Goal: Task Accomplishment & Management: Manage account settings

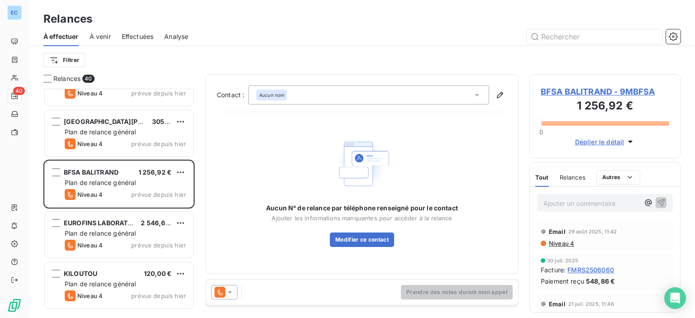
scroll to position [407, 0]
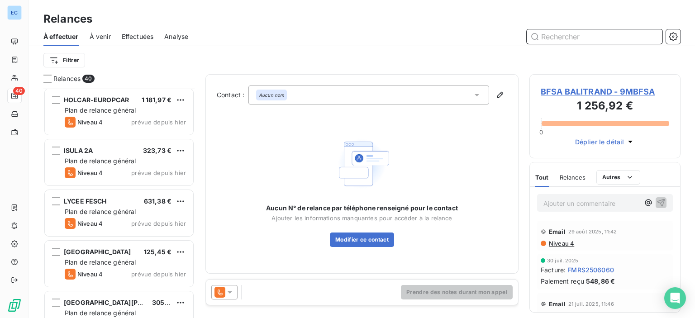
click at [559, 34] on input "text" at bounding box center [595, 36] width 136 height 14
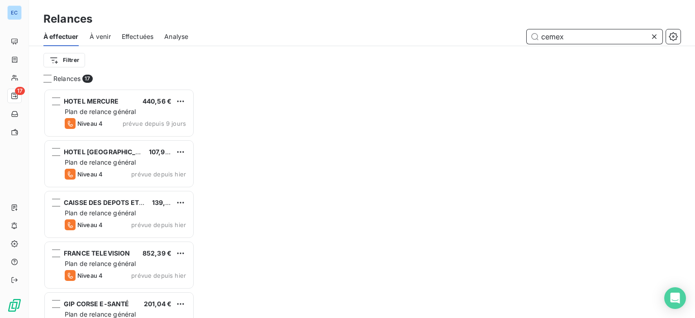
scroll to position [223, 144]
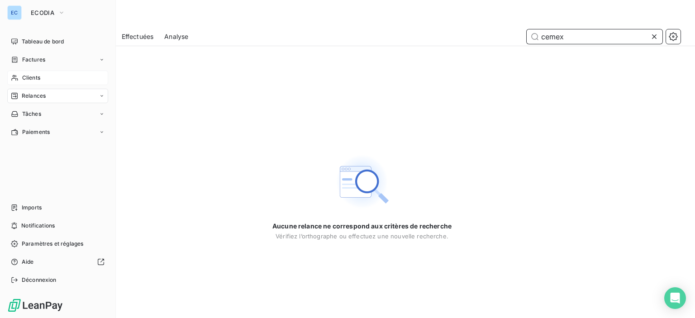
type input "cemex"
click at [36, 79] on span "Clients" at bounding box center [31, 78] width 18 height 8
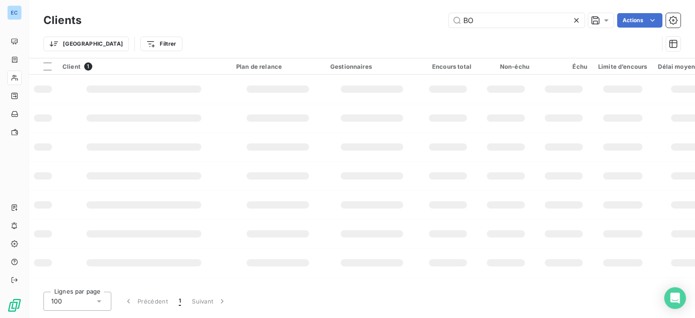
type input "B"
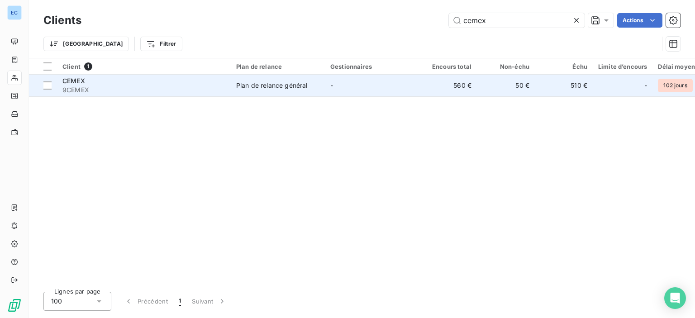
type input "cemex"
click at [272, 90] on div "Plan de relance général" at bounding box center [271, 85] width 71 height 9
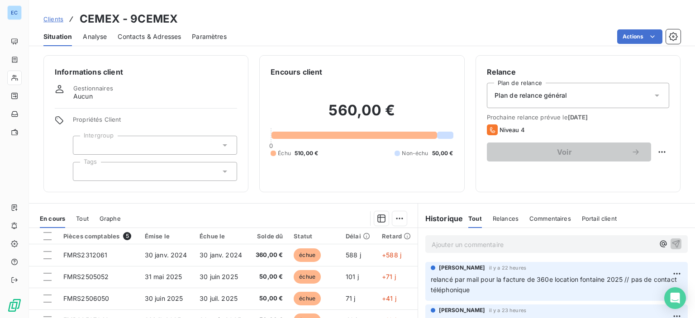
click at [536, 219] on span "Commentaires" at bounding box center [551, 218] width 42 height 7
click at [471, 243] on p "Ajouter un commentaire ﻿" at bounding box center [543, 244] width 223 height 11
click at [439, 242] on span "recu maol de leur part ce jour" at bounding box center [476, 244] width 89 height 8
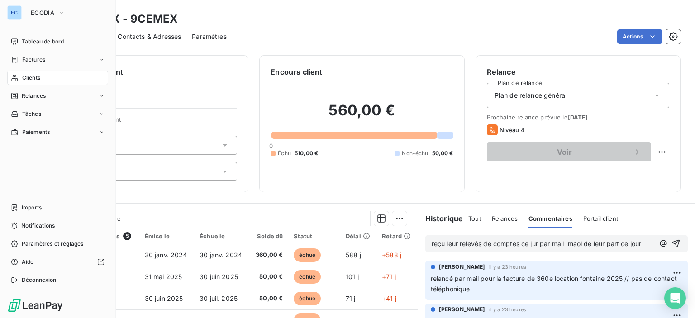
click at [31, 82] on div "Clients" at bounding box center [57, 78] width 101 height 14
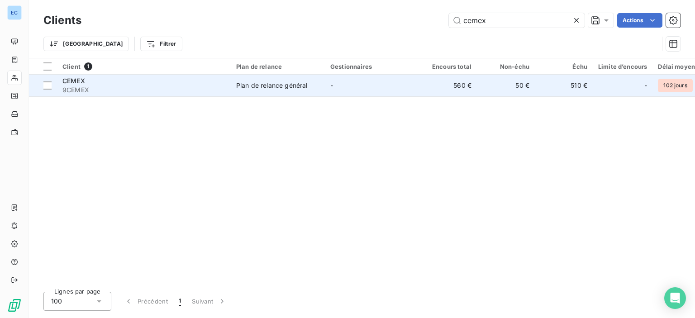
click at [258, 86] on div "Plan de relance général" at bounding box center [271, 85] width 71 height 9
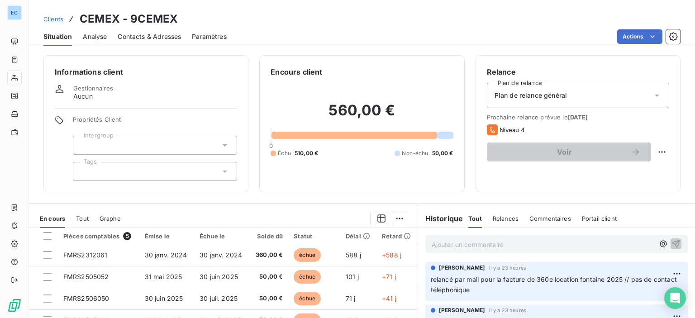
scroll to position [110, 0]
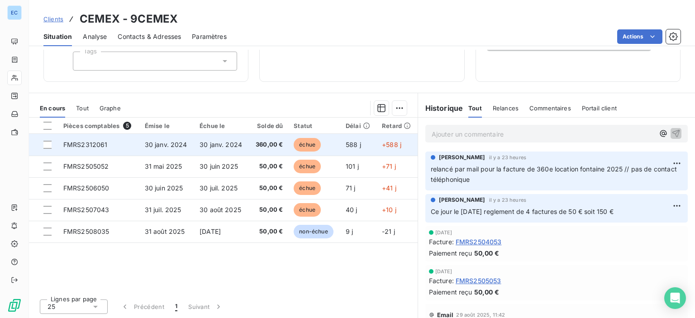
click at [313, 144] on span "échue" at bounding box center [307, 145] width 27 height 14
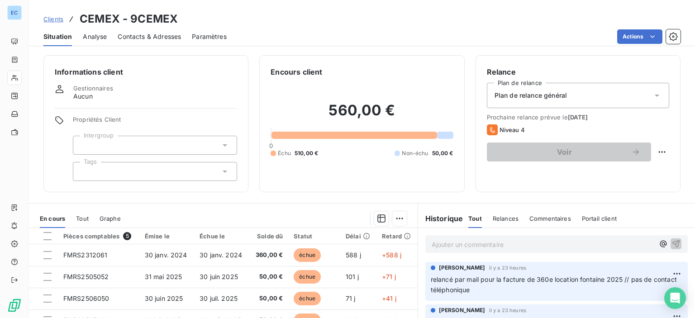
scroll to position [110, 0]
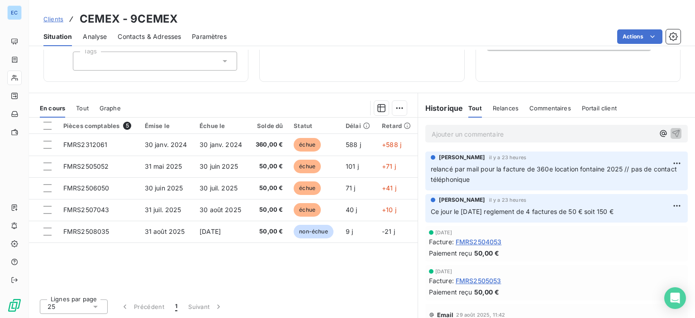
click at [544, 109] on span "Commentaires" at bounding box center [551, 108] width 42 height 7
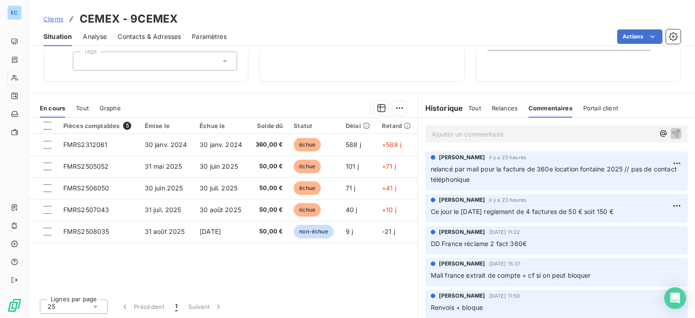
click at [435, 135] on p "Ajouter un commentaire ﻿" at bounding box center [543, 134] width 223 height 11
click at [508, 135] on span "facture fmrs25011036 pâyée le [DATE]" at bounding box center [491, 133] width 118 height 8
click at [671, 130] on button "button" at bounding box center [676, 133] width 11 height 11
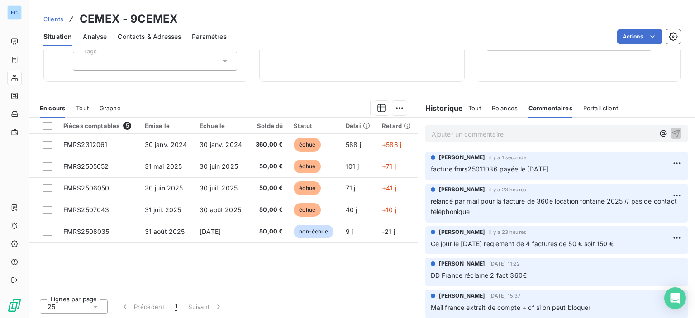
click at [436, 133] on p "Ajouter un commentaire ﻿" at bounding box center [543, 134] width 223 height 11
click at [516, 134] on span "facture fmrs2312061 payée ke [DATE]" at bounding box center [490, 133] width 116 height 8
click at [672, 132] on icon "button" at bounding box center [676, 133] width 9 height 9
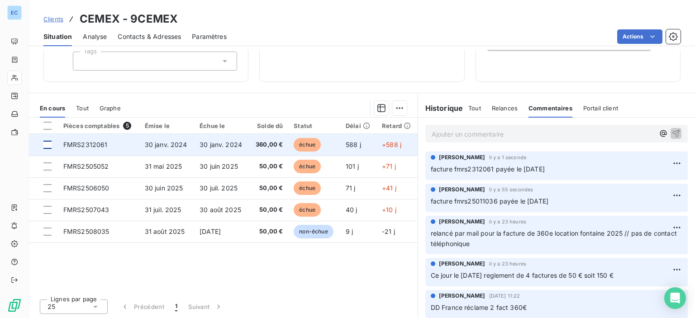
click at [50, 146] on div at bounding box center [47, 145] width 8 height 8
click at [65, 143] on span "FMRS2312061" at bounding box center [85, 145] width 44 height 8
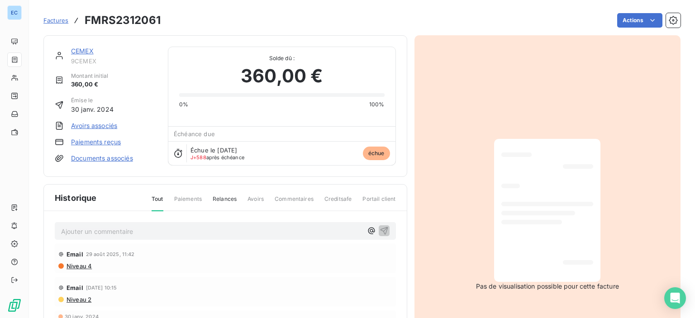
click at [303, 199] on span "Commentaires" at bounding box center [294, 202] width 39 height 15
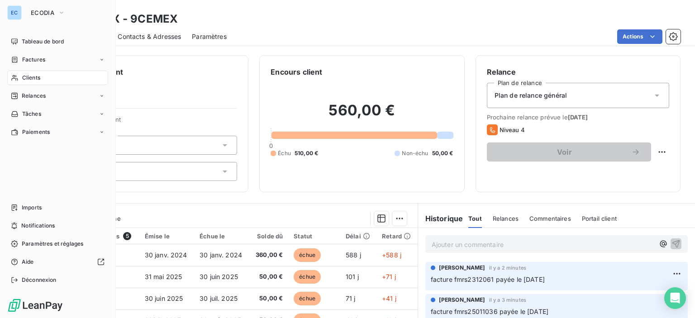
click at [24, 80] on span "Clients" at bounding box center [31, 78] width 18 height 8
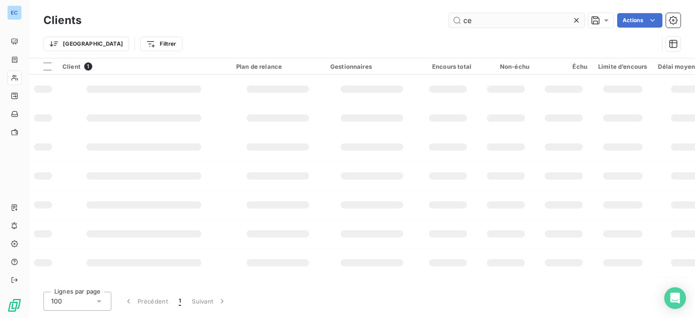
type input "c"
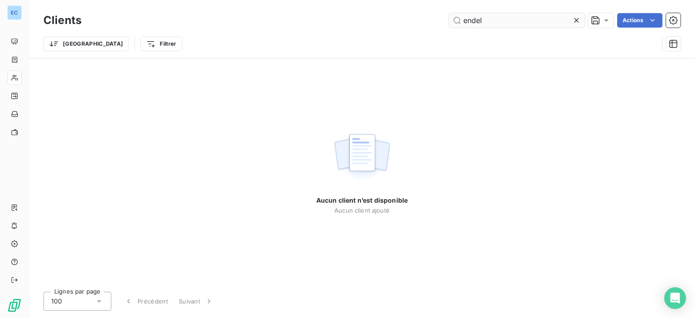
click at [458, 22] on input "endel" at bounding box center [517, 20] width 136 height 14
click at [503, 19] on input "aendeltrad" at bounding box center [517, 20] width 136 height 14
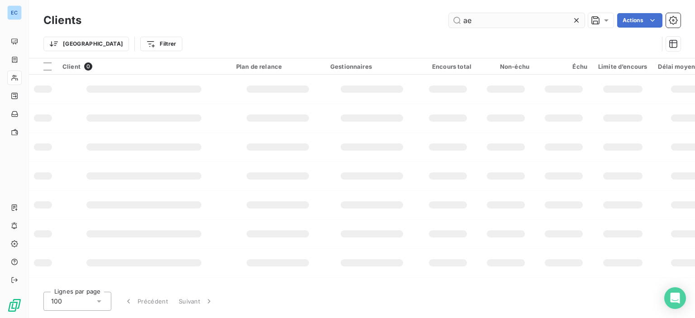
type input "a"
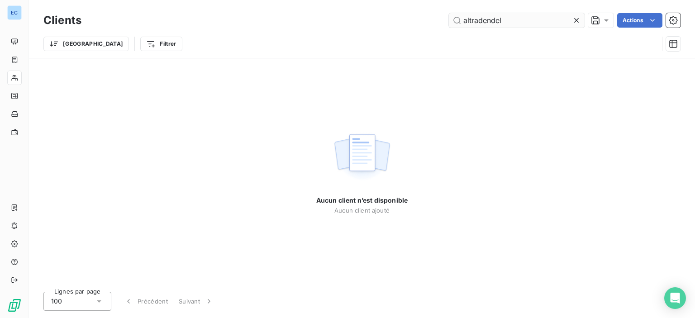
click at [482, 23] on input "altradendel" at bounding box center [517, 20] width 136 height 14
click at [457, 21] on input "altrad endel" at bounding box center [517, 20] width 136 height 14
click at [484, 22] on input "altrad endel" at bounding box center [517, 20] width 136 height 14
drag, startPoint x: 516, startPoint y: 19, endPoint x: 482, endPoint y: 30, distance: 36.6
click at [482, 30] on div "Clients altrad endel Actions Trier Filtrer" at bounding box center [361, 34] width 637 height 47
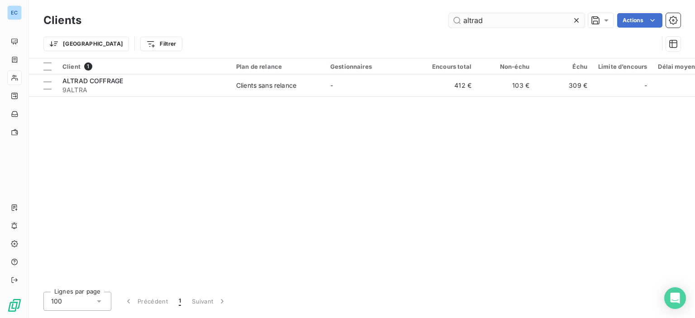
click at [498, 24] on input "altrad" at bounding box center [517, 20] width 136 height 14
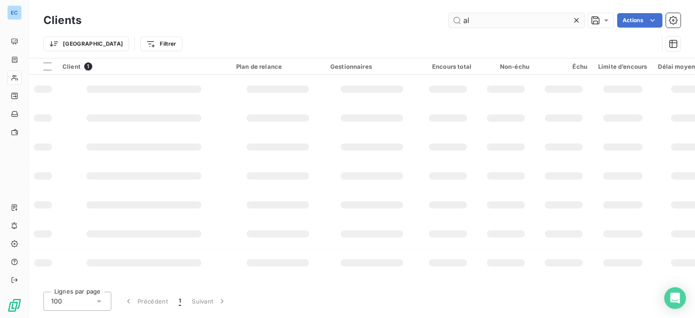
type input "a"
type input "E"
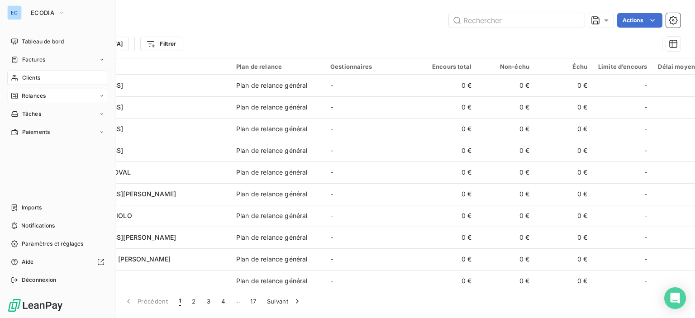
click at [22, 97] on span "Relances" at bounding box center [34, 96] width 24 height 8
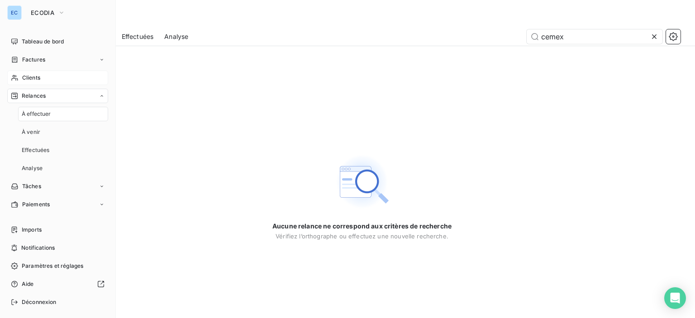
click at [22, 114] on span "À effectuer" at bounding box center [36, 114] width 29 height 8
click at [16, 98] on icon at bounding box center [14, 95] width 7 height 7
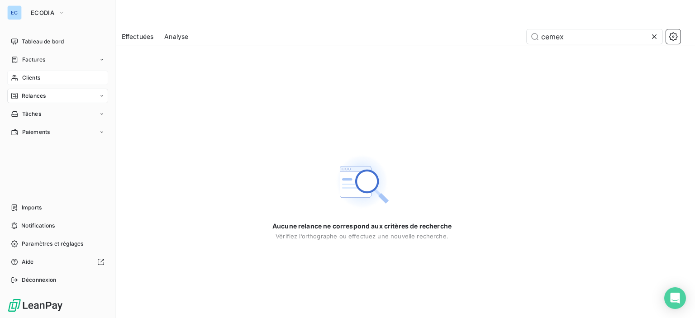
click at [12, 94] on icon at bounding box center [14, 95] width 7 height 7
click at [31, 94] on span "Relances" at bounding box center [34, 96] width 24 height 8
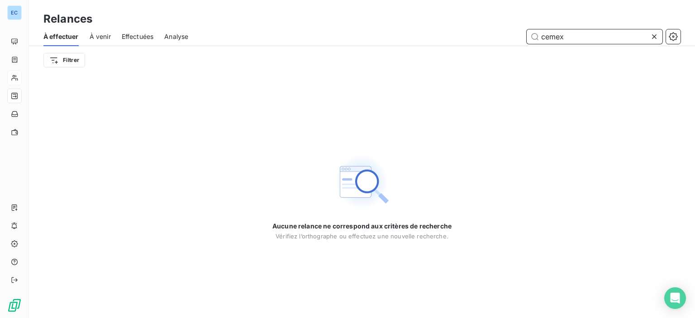
drag, startPoint x: 568, startPoint y: 34, endPoint x: 525, endPoint y: 39, distance: 43.8
click at [525, 39] on div "cemex" at bounding box center [440, 36] width 482 height 14
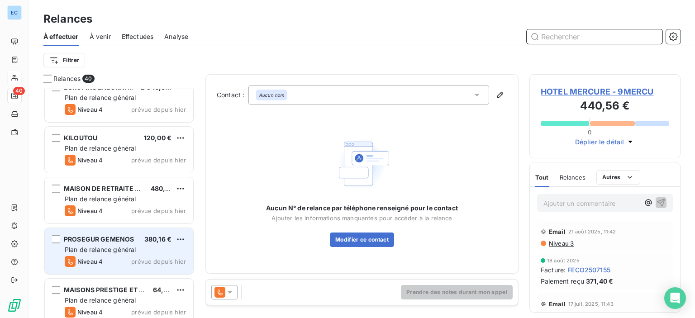
scroll to position [634, 0]
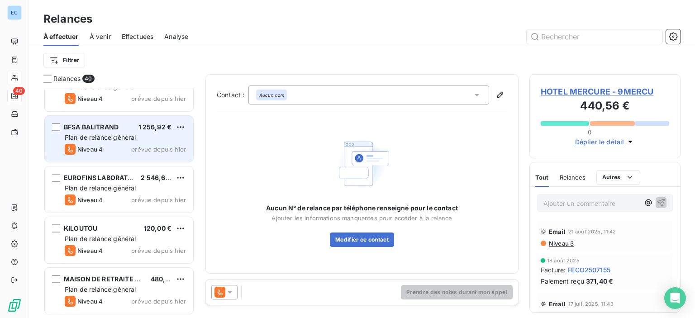
click at [100, 140] on span "Plan de relance général" at bounding box center [100, 138] width 71 height 8
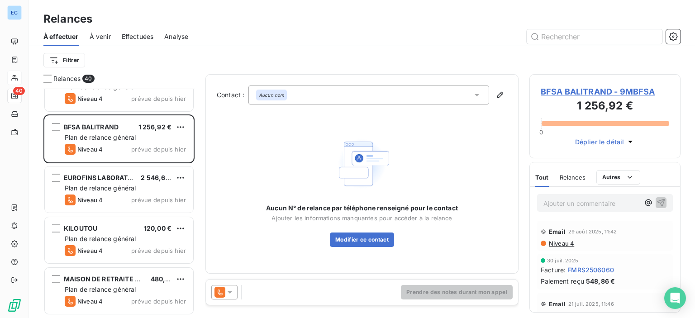
click at [477, 96] on icon at bounding box center [477, 95] width 5 height 2
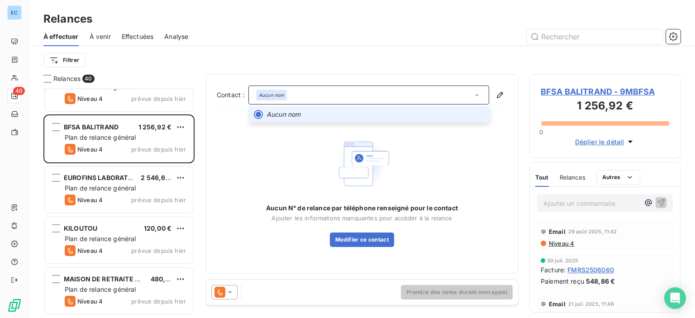
click at [477, 96] on icon at bounding box center [477, 95] width 9 height 9
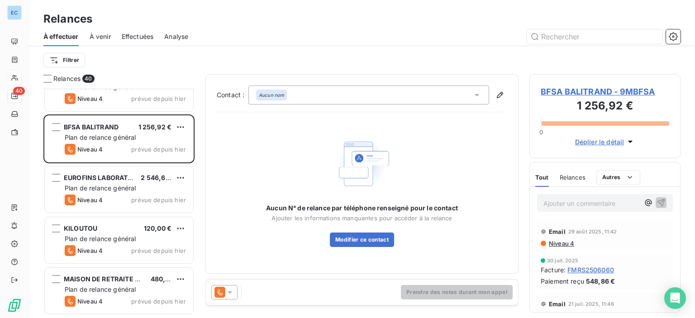
click at [576, 92] on span "BFSA BALITRAND - 9MBFSA" at bounding box center [605, 92] width 129 height 12
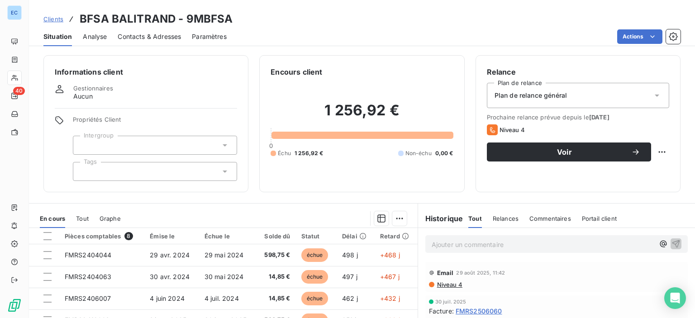
click at [130, 36] on span "Contacts & Adresses" at bounding box center [149, 36] width 63 height 9
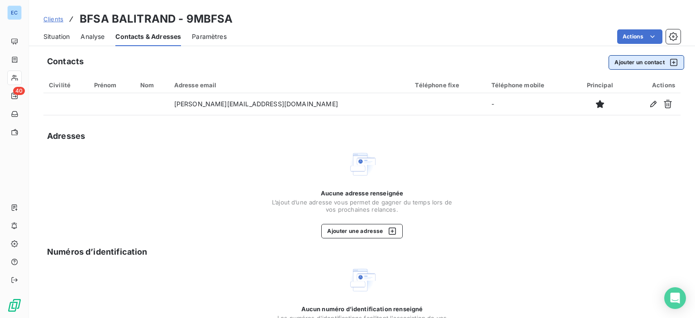
click at [624, 61] on button "Ajouter un contact" at bounding box center [647, 62] width 76 height 14
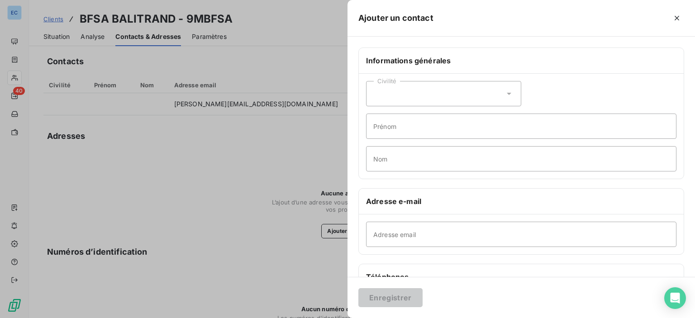
click at [505, 91] on icon at bounding box center [509, 93] width 9 height 9
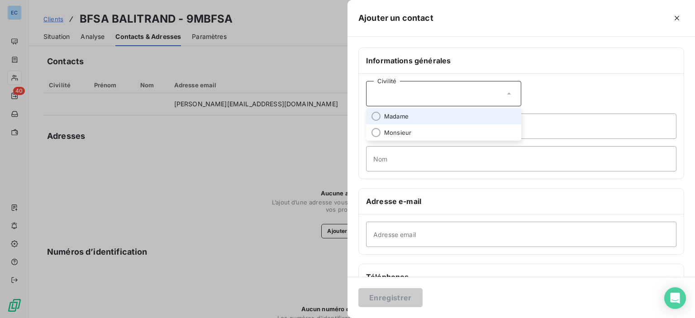
click at [383, 115] on li "Madame" at bounding box center [443, 116] width 155 height 16
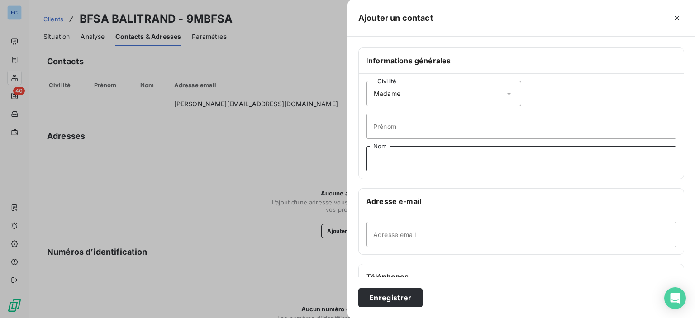
click at [388, 160] on input "Nom" at bounding box center [521, 158] width 310 height 25
type input "THAMMAVONG"
click at [406, 240] on input "Adresse email" at bounding box center [521, 234] width 310 height 25
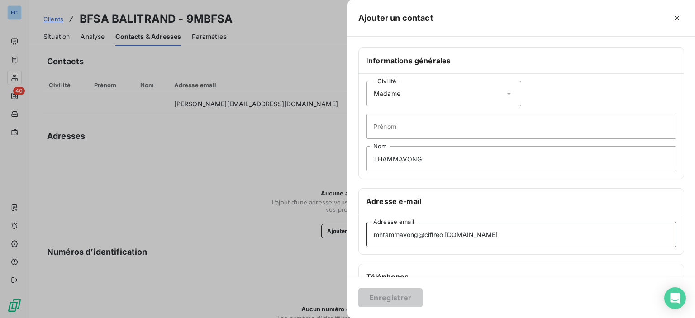
click at [445, 234] on input "mhtammavong@ciffreo [DOMAIN_NAME]" at bounding box center [521, 234] width 310 height 25
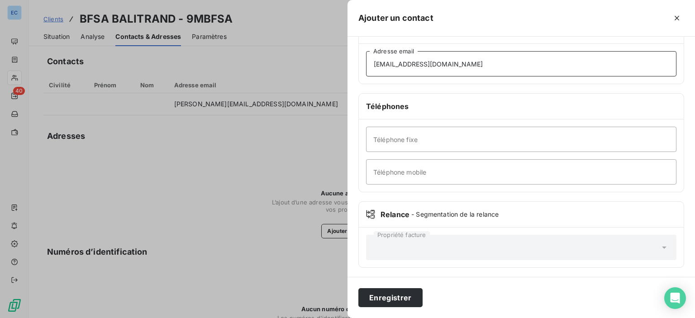
type input "[EMAIL_ADDRESS][DOMAIN_NAME]"
click at [409, 147] on input "Téléphone fixe" at bounding box center [521, 139] width 310 height 25
type input "[PHONE_NUMBER]"
click at [394, 172] on input "Téléphone mobile" at bounding box center [521, 171] width 310 height 25
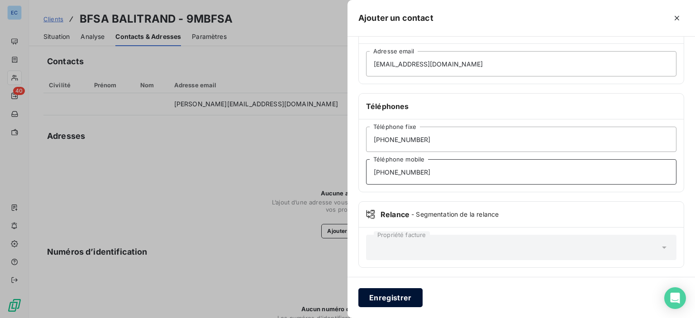
type input "[PHONE_NUMBER]"
click at [387, 297] on button "Enregistrer" at bounding box center [390, 297] width 64 height 19
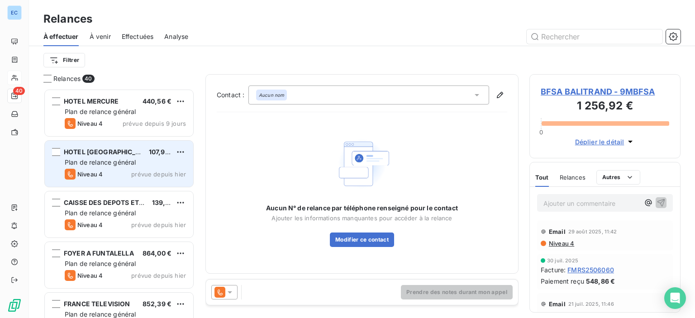
scroll to position [223, 144]
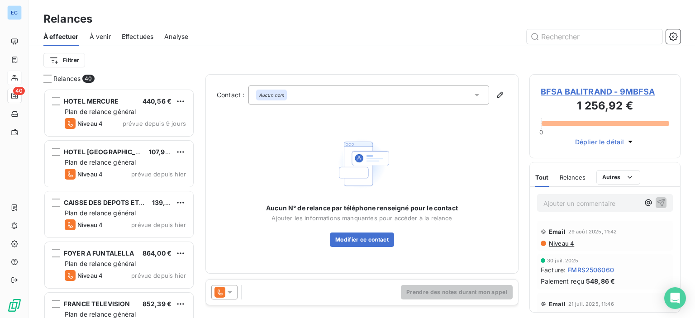
click at [478, 94] on icon at bounding box center [477, 95] width 5 height 2
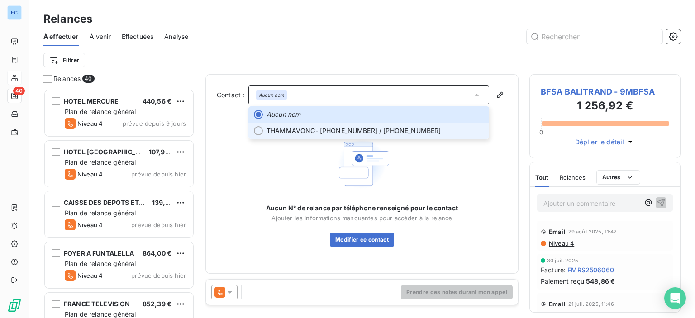
click at [301, 134] on span "THAMMAVONG" at bounding box center [291, 130] width 49 height 9
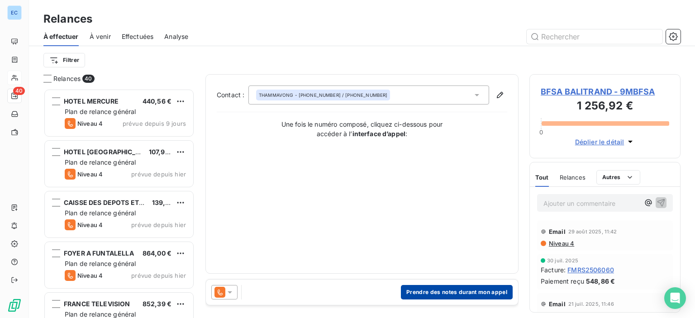
click at [422, 291] on button "Prendre des notes durant mon appel" at bounding box center [457, 292] width 112 height 14
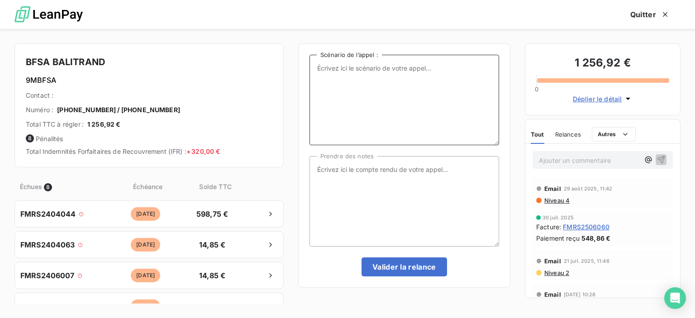
click at [333, 73] on textarea "Scénario de l’appel :" at bounding box center [405, 100] width 190 height 91
type textarea "factures en attente depuis des mois."
click at [324, 173] on textarea "Prendre des notes" at bounding box center [405, 201] width 190 height 91
type textarea "e"
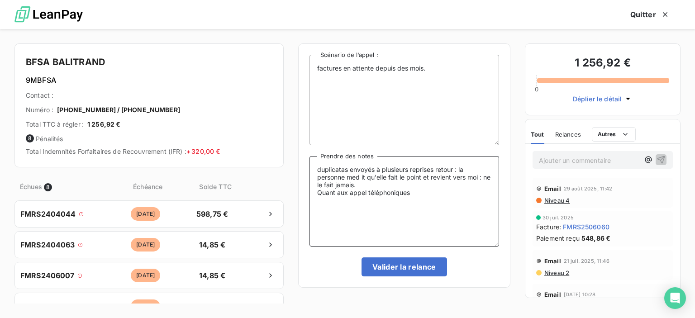
click at [364, 194] on textarea "duplicatas envoyés à plusieurs reprises retour : la personne med it qu'elle fai…" at bounding box center [405, 201] width 190 height 91
click at [366, 194] on textarea "duplicatas envoyés à plusieurs reprises retour : la personne med it qu'elle fai…" at bounding box center [405, 201] width 190 height 91
click at [353, 176] on textarea "duplicatas envoyés à plusieurs reprises retour : la personne med it qu'elle fai…" at bounding box center [405, 201] width 190 height 91
click at [355, 179] on textarea "duplicatas envoyés à plusieurs reprises retour : la personne med it qu'elle fai…" at bounding box center [405, 201] width 190 height 91
click at [363, 175] on textarea "duplicatas envoyés à plusieurs reprises retour : la personne me d it qu'elle fa…" at bounding box center [405, 201] width 190 height 91
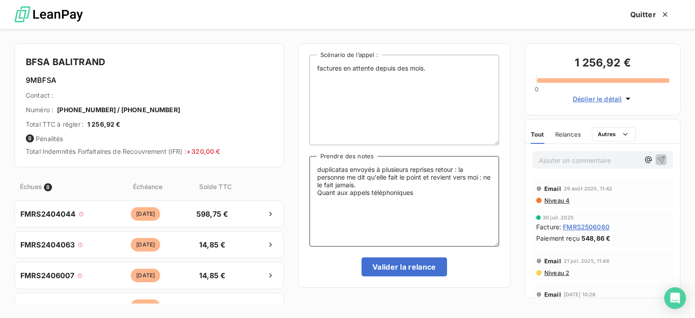
click at [417, 196] on textarea "duplicatas envoyés à plusieurs reprises retour : la personne me dit qu'elle fai…" at bounding box center [405, 201] width 190 height 91
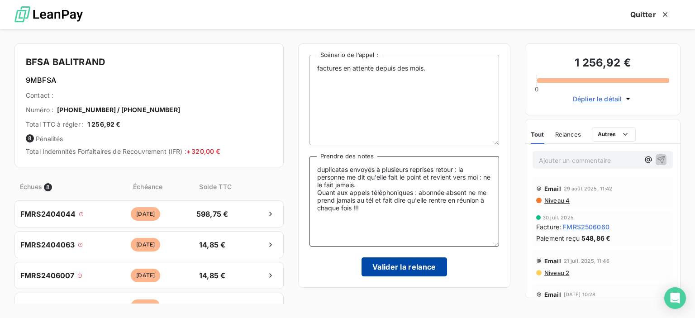
type textarea "duplicatas envoyés à plusieurs reprises retour : la personne me dit qu'elle fai…"
click at [413, 270] on button "Valider la relance" at bounding box center [405, 267] width 86 height 19
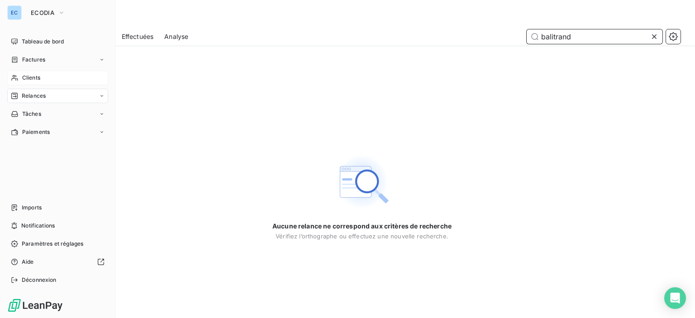
type input "balitrand"
click at [44, 77] on div "Clients" at bounding box center [57, 78] width 101 height 14
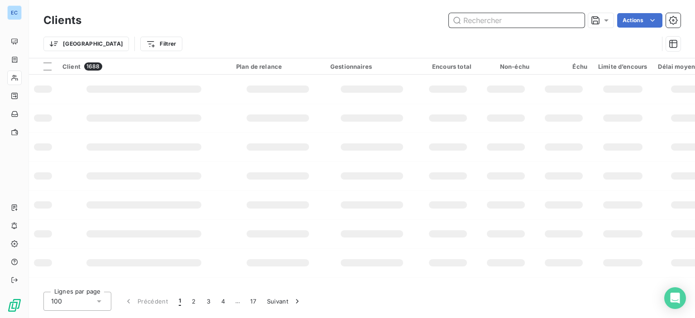
click at [521, 16] on input "text" at bounding box center [517, 20] width 136 height 14
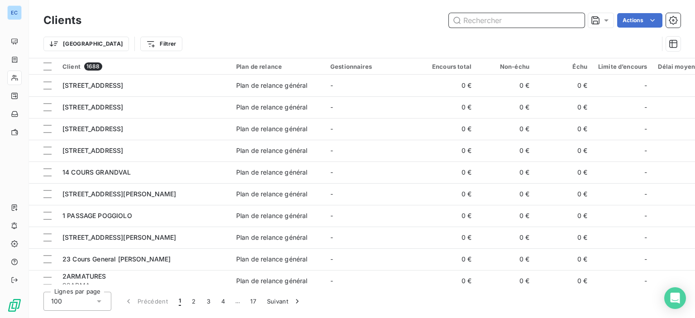
click at [478, 21] on input "text" at bounding box center [517, 20] width 136 height 14
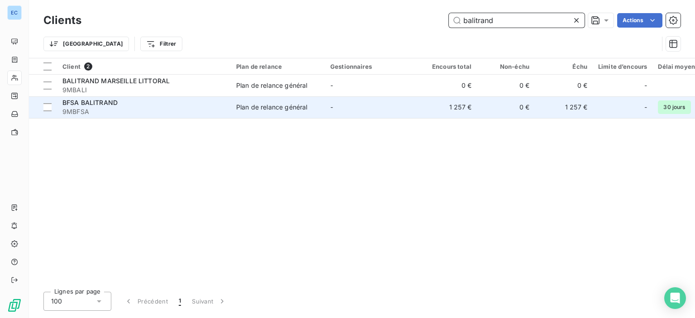
type input "balitrand"
click at [293, 112] on td "Plan de relance général" at bounding box center [278, 107] width 94 height 22
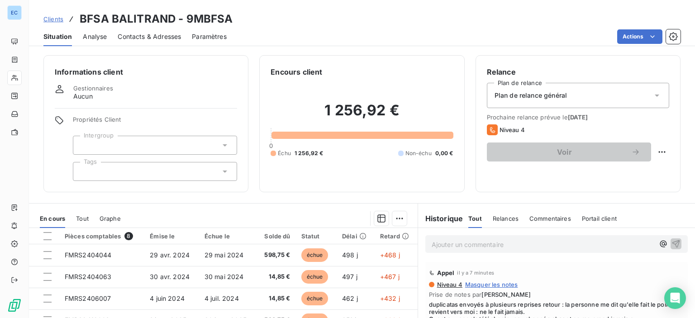
click at [134, 38] on span "Contacts & Adresses" at bounding box center [149, 36] width 63 height 9
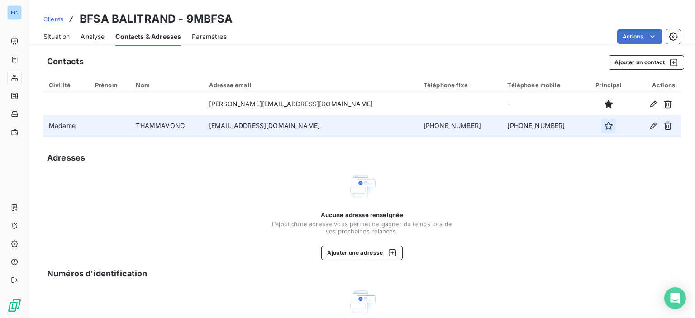
click at [604, 126] on icon "button" at bounding box center [608, 125] width 9 height 9
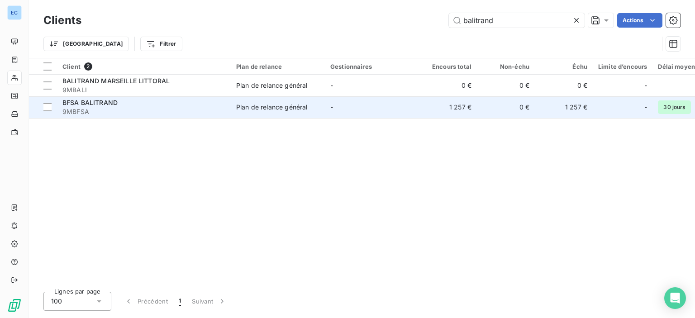
click at [270, 107] on div "Plan de relance général" at bounding box center [271, 107] width 71 height 9
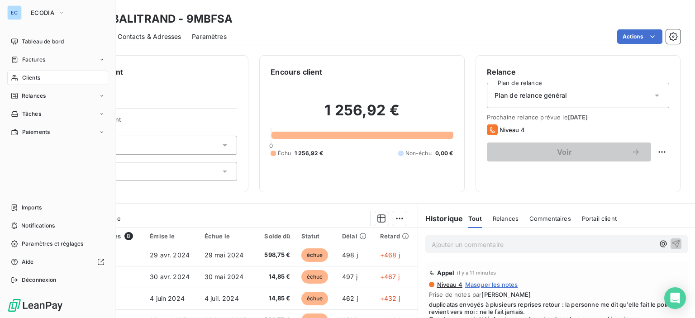
click at [29, 79] on span "Clients" at bounding box center [31, 78] width 18 height 8
